Goal: Find specific page/section: Find specific page/section

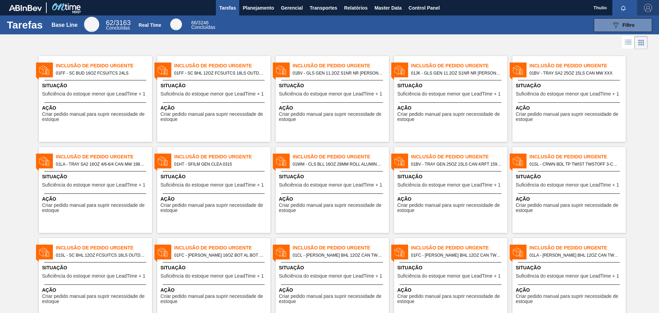
click at [650, 4] on img "button" at bounding box center [648, 8] width 8 height 8
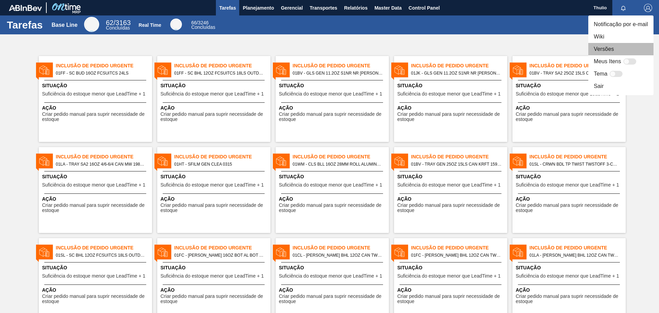
click at [607, 48] on li "Versões" at bounding box center [620, 49] width 65 height 12
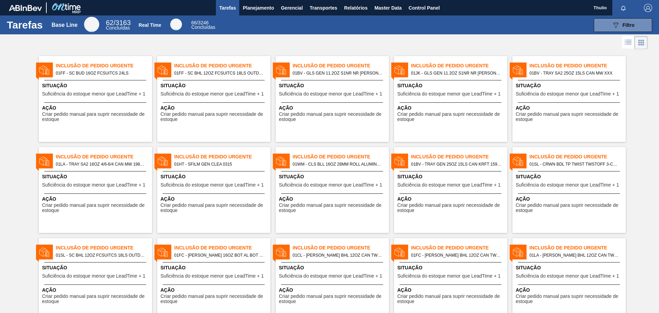
click at [649, 9] on img "button" at bounding box center [648, 8] width 8 height 8
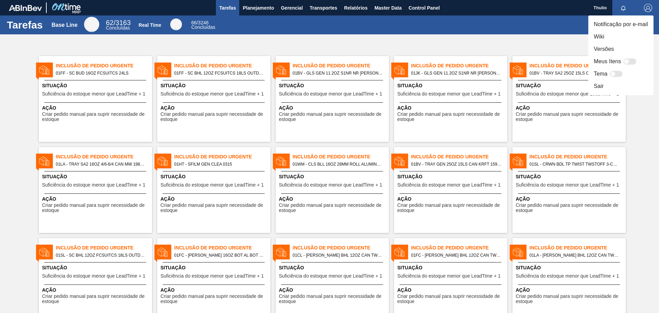
click at [628, 47] on li "Versões" at bounding box center [620, 49] width 65 height 12
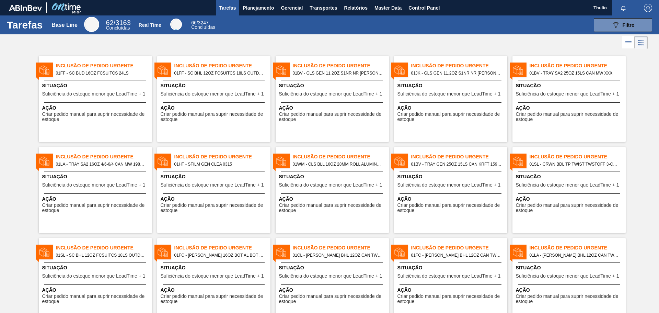
click at [375, 49] on div at bounding box center [329, 42] width 659 height 16
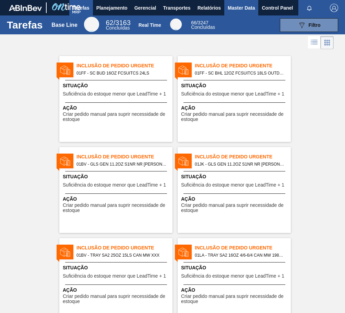
click at [238, 10] on span "Master Data" at bounding box center [241, 8] width 27 height 8
click at [238, 8] on span "Master Data" at bounding box center [241, 8] width 27 height 8
